Goal: Find specific page/section: Find specific page/section

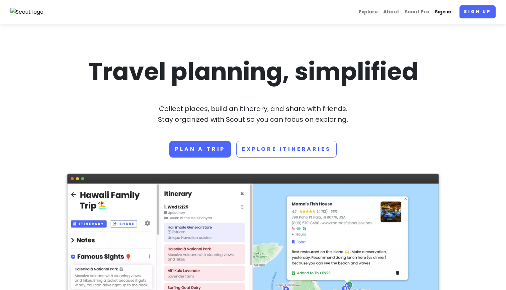
click at [444, 13] on link "Sign in" at bounding box center [443, 11] width 22 height 13
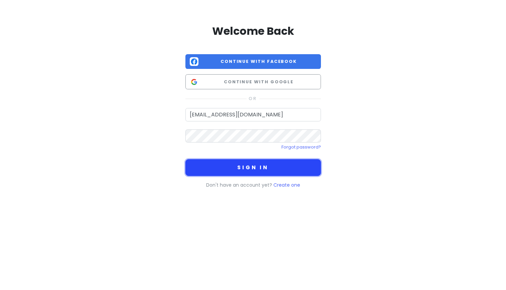
click at [251, 170] on button "Sign in" at bounding box center [252, 167] width 135 height 17
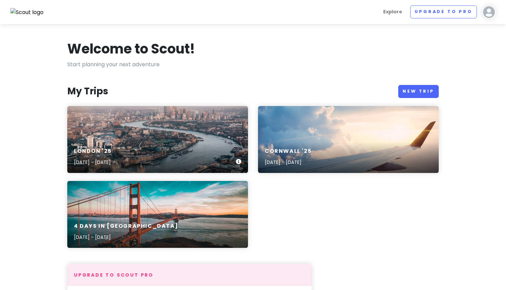
click at [107, 128] on div "[GEOGRAPHIC_DATA] '25 [DATE] - [DATE]" at bounding box center [157, 139] width 181 height 67
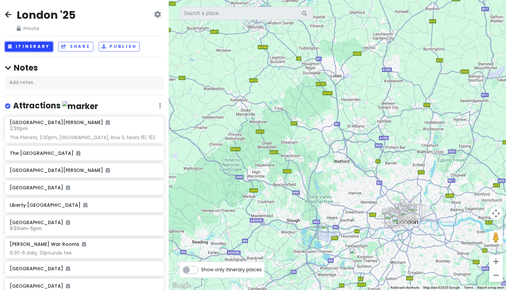
click at [31, 45] on button "Itinerary" at bounding box center [29, 47] width 48 height 10
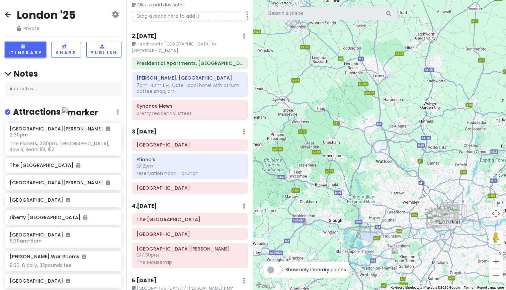
scroll to position [35, 0]
